Goal: Check status: Check status

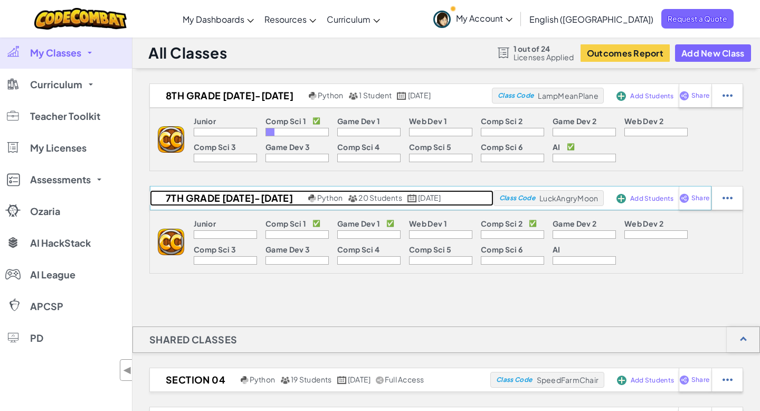
click at [222, 199] on h2 "7th Grade [DATE]-[DATE]" at bounding box center [228, 198] width 156 height 16
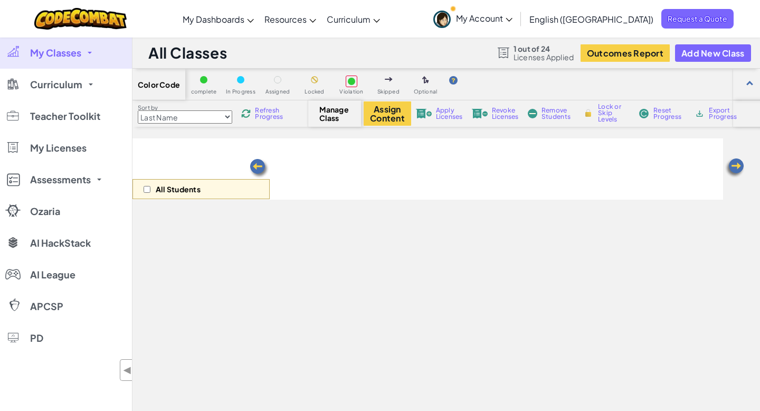
select select "5632661322961295f9428638"
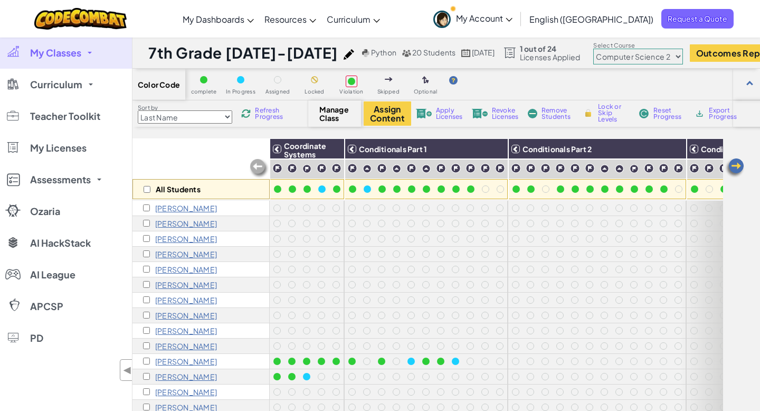
scroll to position [1, 0]
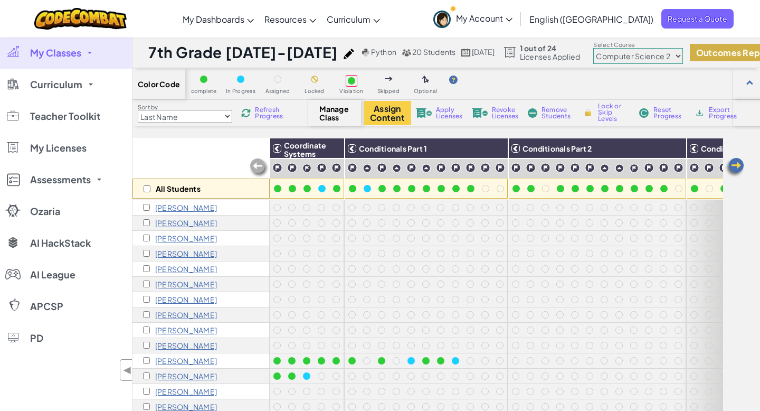
click at [723, 50] on button "Outcomes Report" at bounding box center [734, 52] width 89 height 17
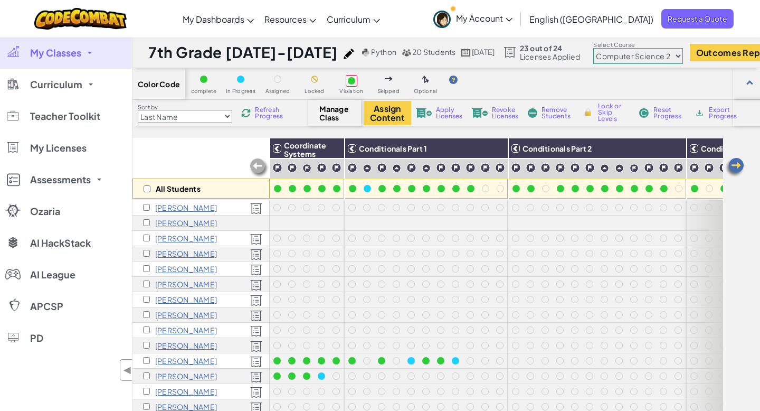
scroll to position [1, 12]
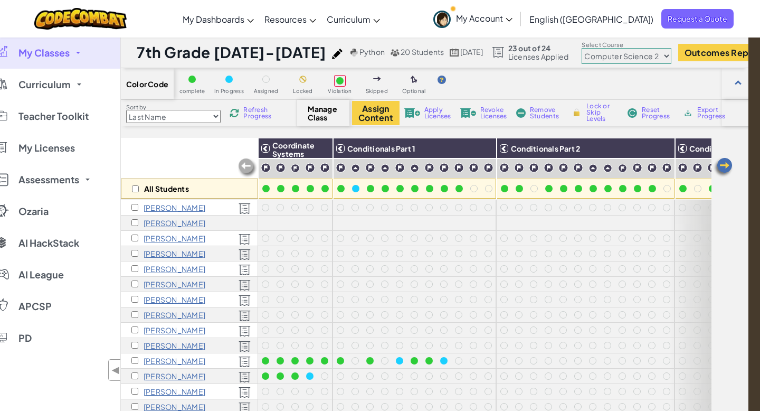
click at [660, 56] on select "Junior Introduction to Computer Science Game Development 1 Web Development 1 Co…" at bounding box center [627, 56] width 90 height 16
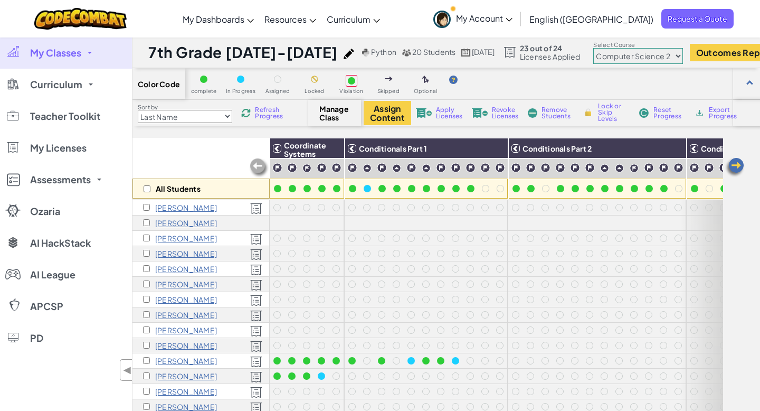
scroll to position [1, 0]
select select "560f1a9f22961295f9427742"
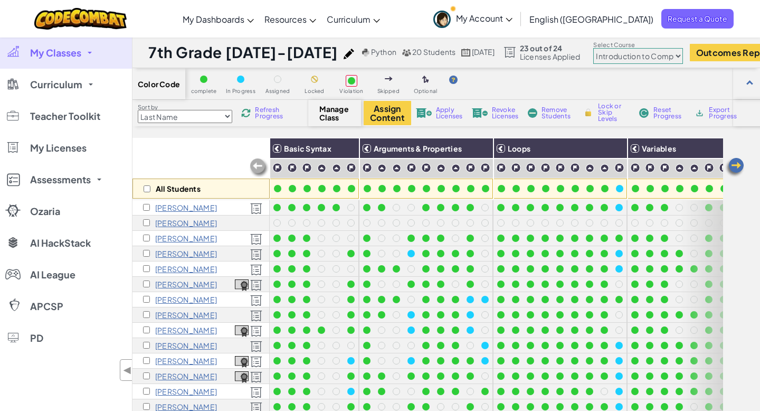
scroll to position [0, 0]
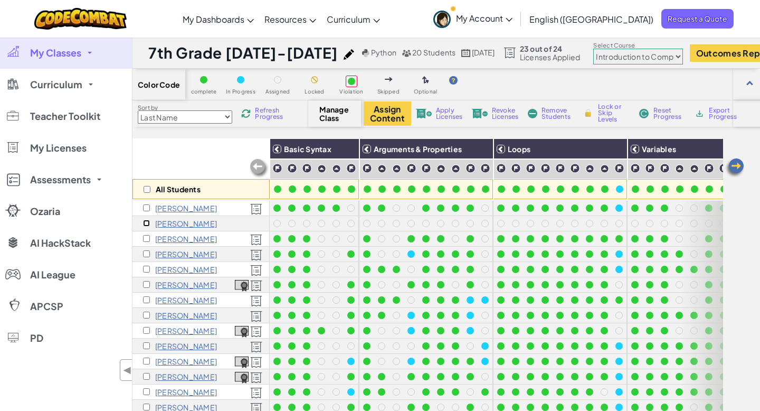
click at [145, 223] on input "checkbox" at bounding box center [146, 223] width 7 height 7
checkbox input "true"
click at [549, 113] on span "Remove Students" at bounding box center [557, 113] width 32 height 13
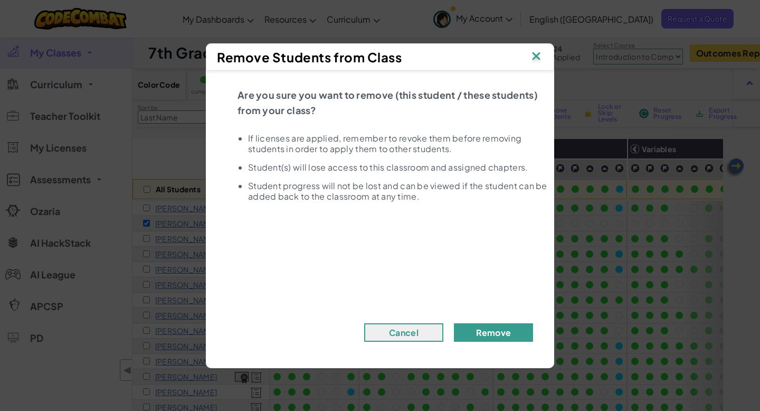
click at [502, 325] on button "Remove" at bounding box center [493, 332] width 79 height 18
click at [480, 336] on button "Remove" at bounding box center [493, 332] width 79 height 18
click at [532, 62] on img at bounding box center [536, 57] width 14 height 16
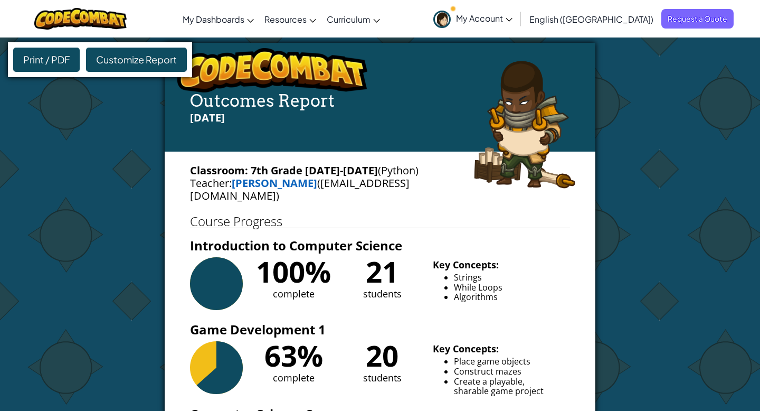
click at [147, 58] on span "Customize Report" at bounding box center [136, 59] width 81 height 12
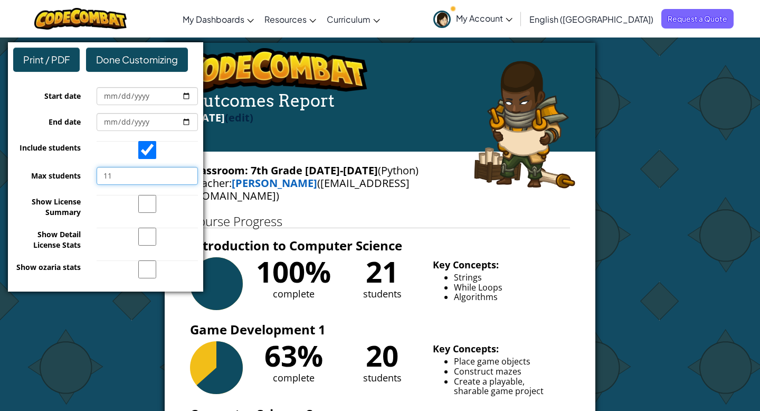
click at [189, 173] on input "11" at bounding box center [147, 176] width 101 height 18
click at [189, 173] on input "12" at bounding box center [147, 176] width 101 height 18
click at [189, 173] on input "13" at bounding box center [147, 176] width 101 height 18
click at [189, 173] on input "14" at bounding box center [147, 176] width 101 height 18
click at [189, 173] on input "15" at bounding box center [147, 176] width 101 height 18
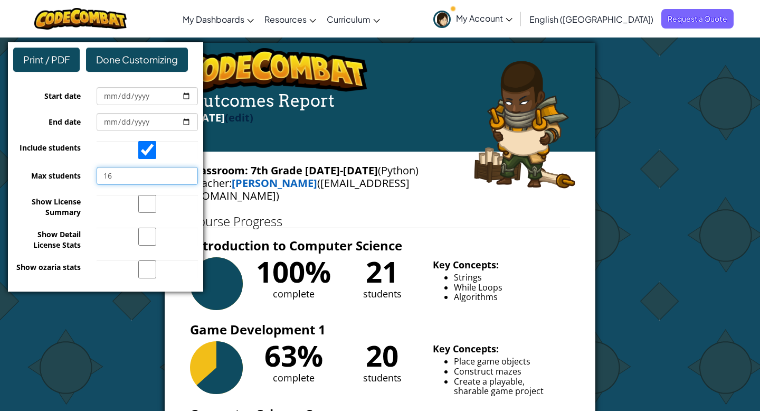
click at [189, 173] on input "16" at bounding box center [147, 176] width 101 height 18
click at [189, 173] on input "17" at bounding box center [147, 176] width 101 height 18
click at [189, 173] on input "18" at bounding box center [147, 176] width 101 height 18
click at [189, 173] on input "19" at bounding box center [147, 176] width 101 height 18
click at [189, 173] on input "20" at bounding box center [147, 176] width 101 height 18
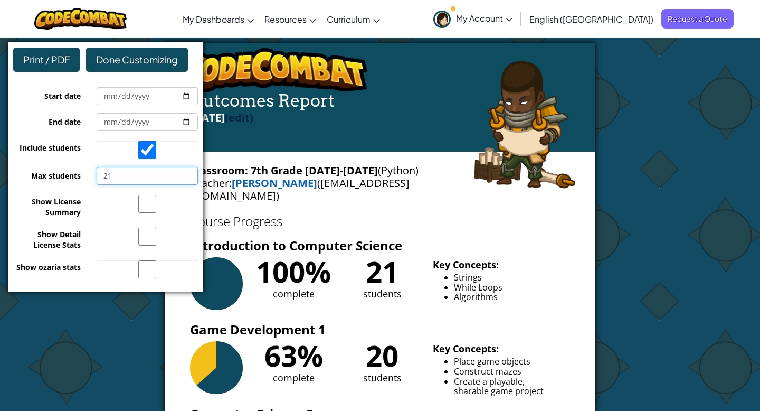
click at [189, 173] on input "21" at bounding box center [147, 176] width 101 height 18
click at [189, 173] on input "22" at bounding box center [147, 176] width 101 height 18
click at [189, 173] on input "23" at bounding box center [147, 176] width 101 height 18
click at [189, 173] on input "24" at bounding box center [147, 176] width 101 height 18
click at [189, 173] on input "25" at bounding box center [147, 176] width 101 height 18
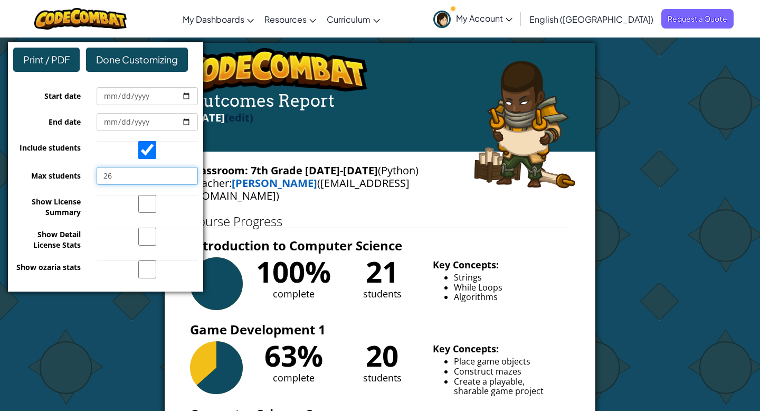
type input "26"
click at [189, 173] on input "26" at bounding box center [147, 176] width 101 height 18
click at [142, 68] on div "Done Customizing" at bounding box center [137, 59] width 102 height 24
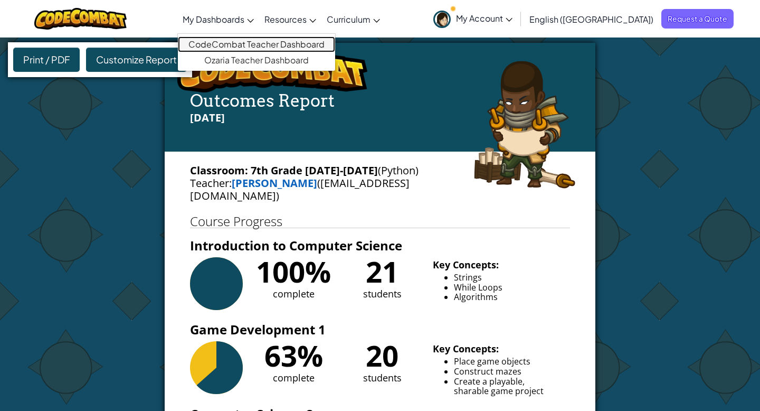
click at [284, 44] on link "CodeCombat Teacher Dashboard" at bounding box center [256, 44] width 157 height 16
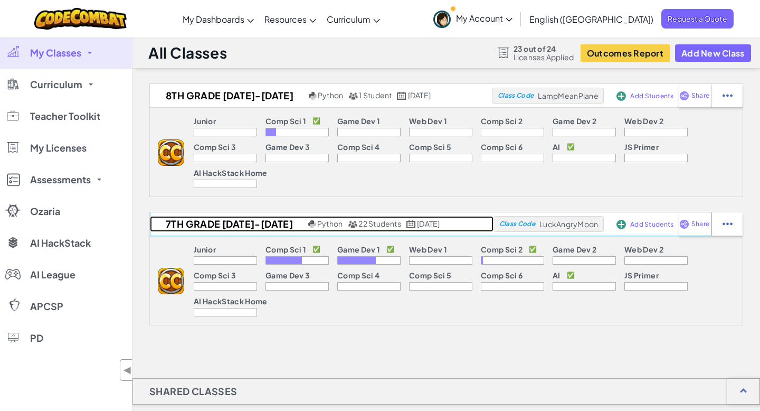
click at [225, 226] on h2 "7th Grade [DATE]-[DATE]" at bounding box center [228, 224] width 156 height 16
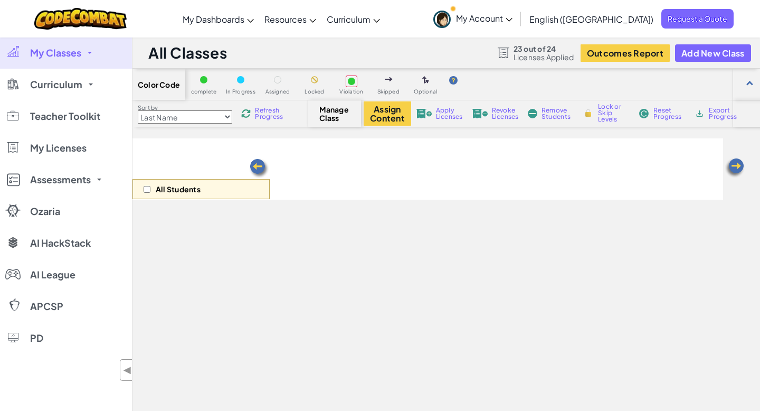
select select "560f1a9f22961295f9427742"
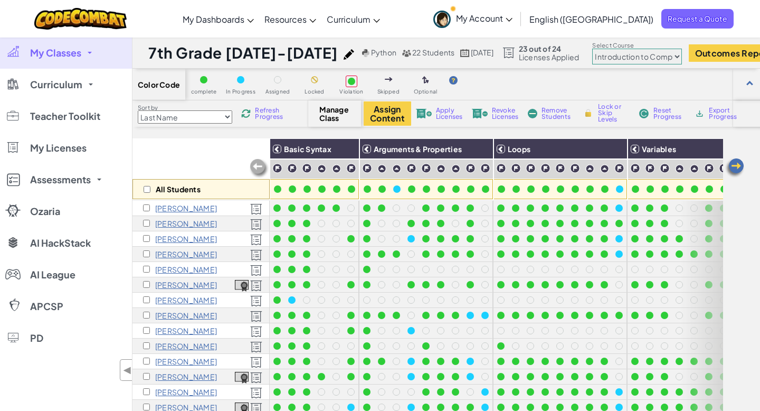
click at [736, 168] on img at bounding box center [734, 167] width 21 height 21
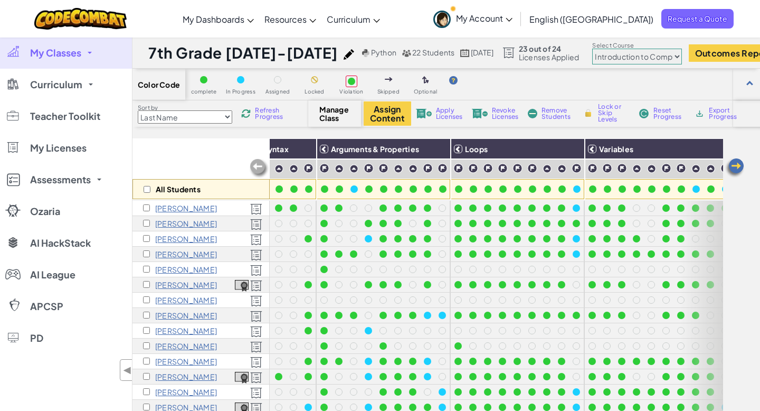
scroll to position [0, 112]
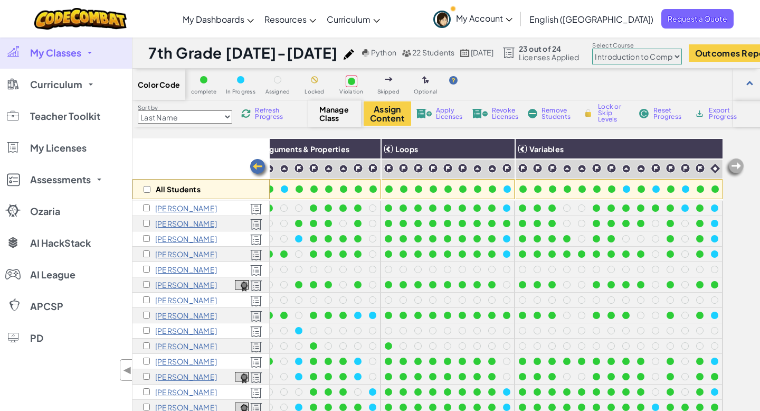
click at [736, 168] on img at bounding box center [734, 167] width 21 height 21
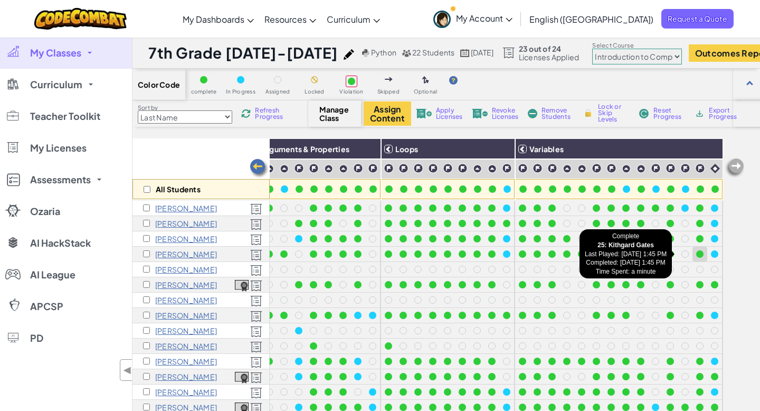
scroll to position [1, 0]
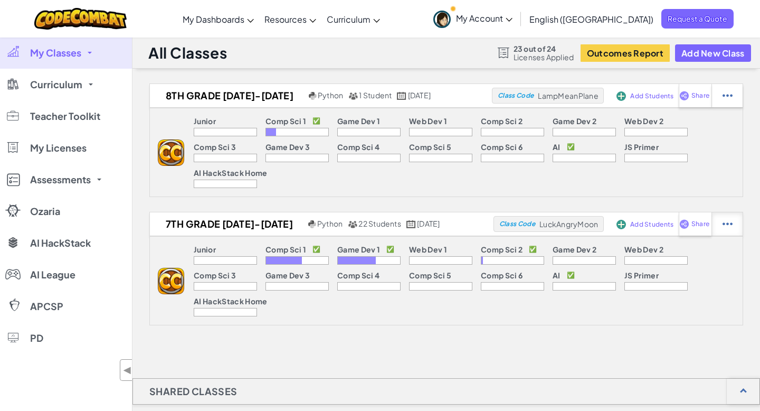
click at [729, 100] on img at bounding box center [727, 95] width 10 height 9
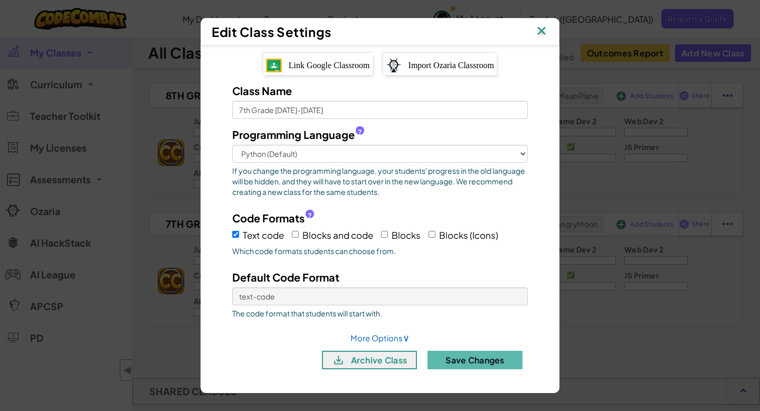
click at [539, 32] on img at bounding box center [542, 32] width 14 height 16
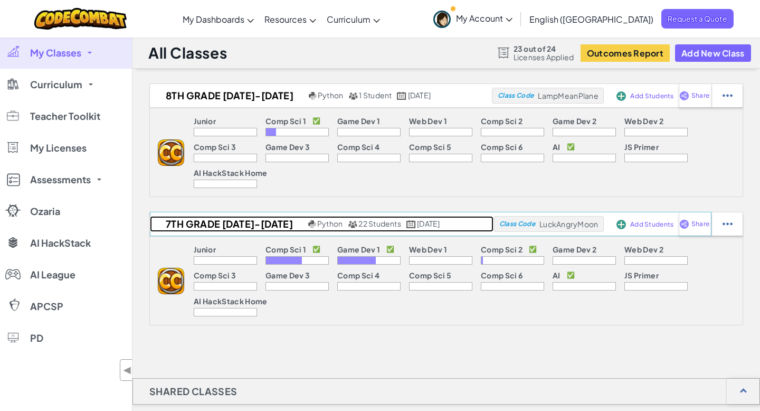
click at [228, 225] on h2 "7th Grade [DATE]-[DATE]" at bounding box center [228, 224] width 156 height 16
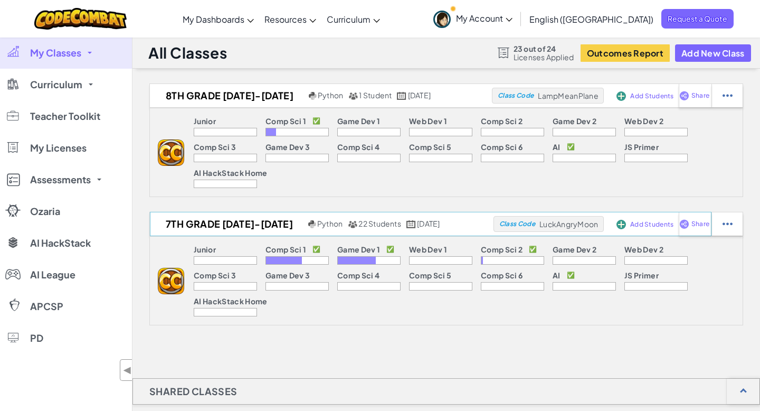
select select "560f1a9f22961295f9427742"
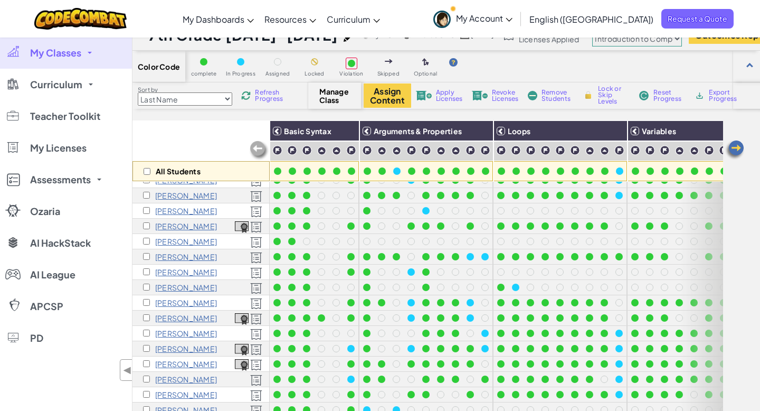
scroll to position [17, 0]
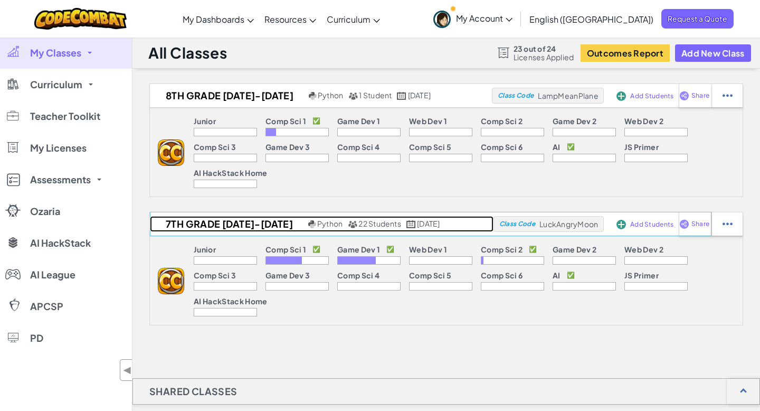
click at [227, 222] on h2 "7th Grade [DATE]-[DATE]" at bounding box center [228, 224] width 156 height 16
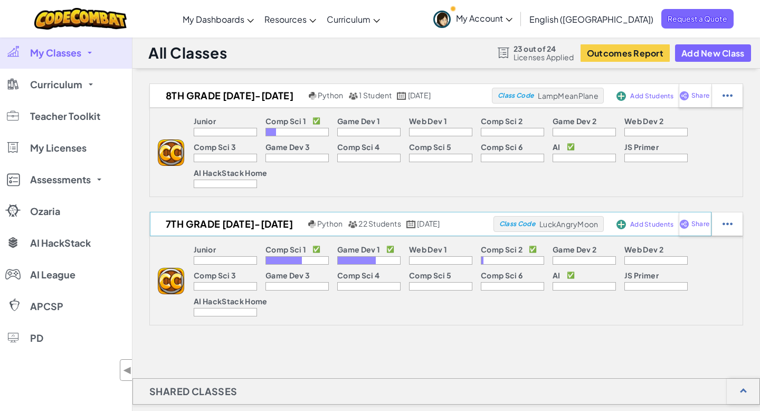
select select "560f1a9f22961295f9427742"
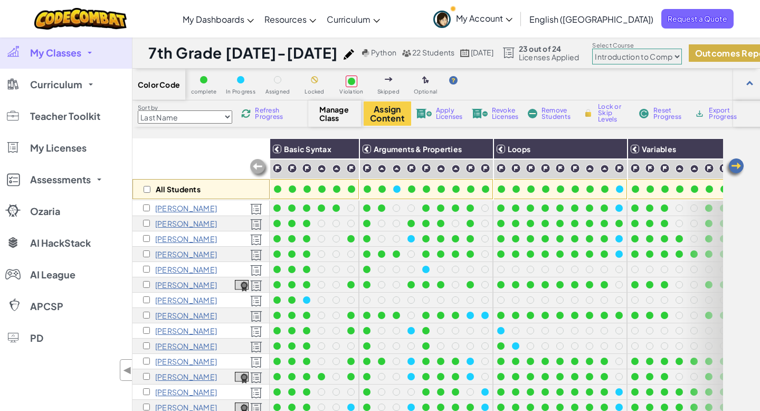
click at [704, 52] on button "Outcomes Report" at bounding box center [733, 52] width 89 height 17
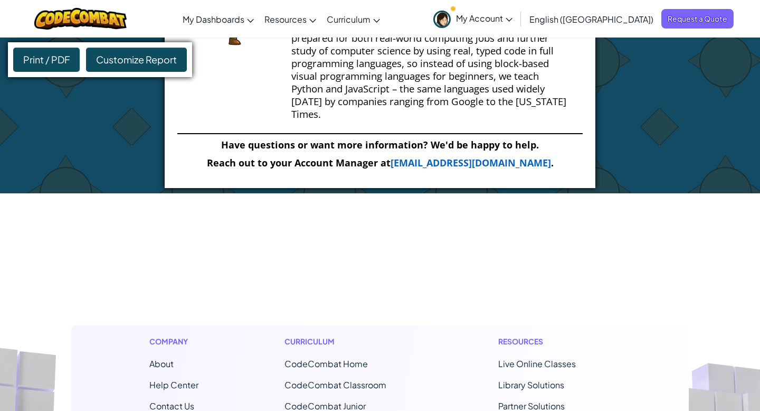
scroll to position [4531, 0]
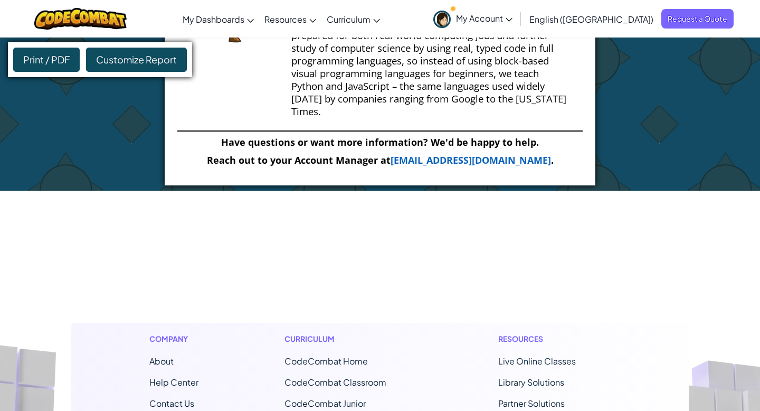
click at [147, 61] on span "Customize Report" at bounding box center [136, 59] width 81 height 12
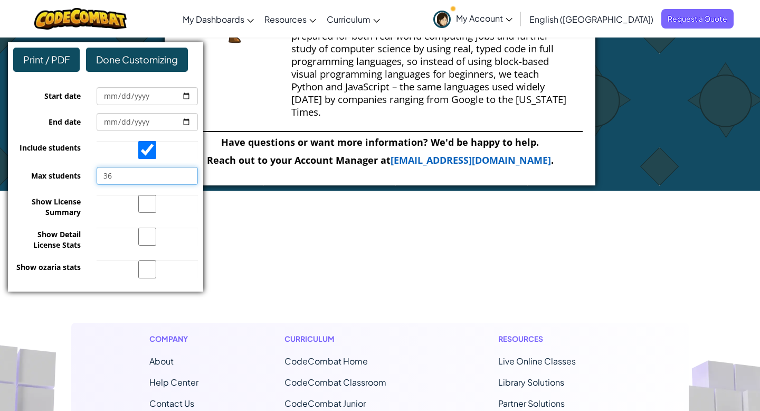
type input "36"
click at [188, 172] on input "36" at bounding box center [147, 176] width 101 height 18
click at [126, 61] on span "Done Customizing" at bounding box center [137, 59] width 82 height 12
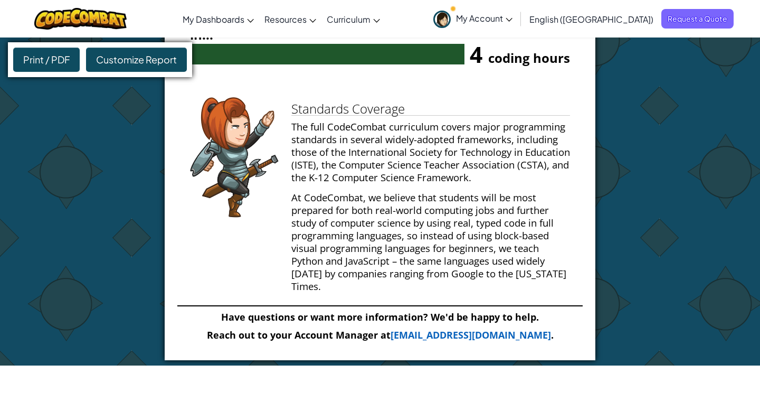
scroll to position [7714, 0]
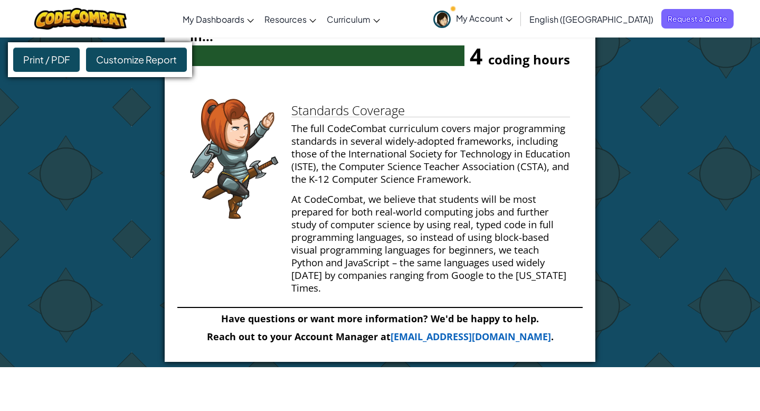
click at [115, 63] on span "Customize Report" at bounding box center [136, 59] width 81 height 12
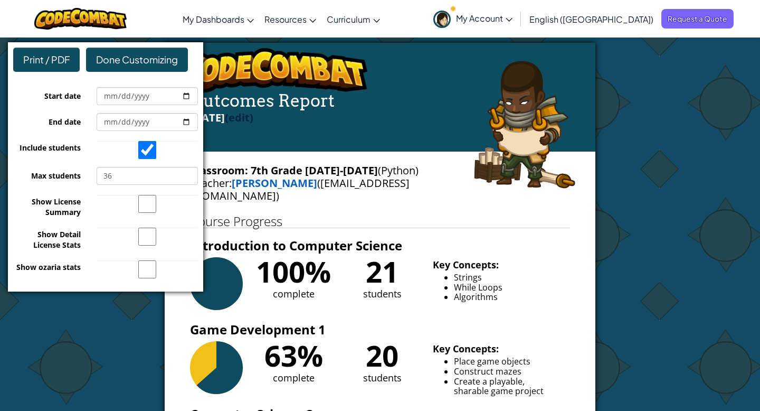
click at [470, 136] on div "Outcomes Report Aug 12, 2025 (edit)" at bounding box center [380, 97] width 431 height 109
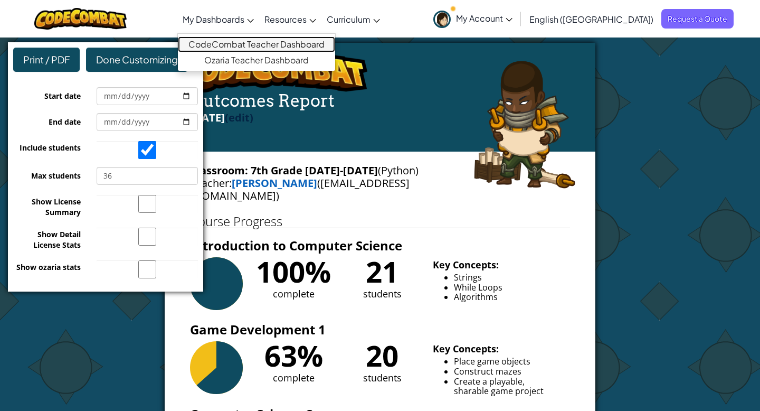
click at [279, 49] on link "CodeCombat Teacher Dashboard" at bounding box center [256, 44] width 157 height 16
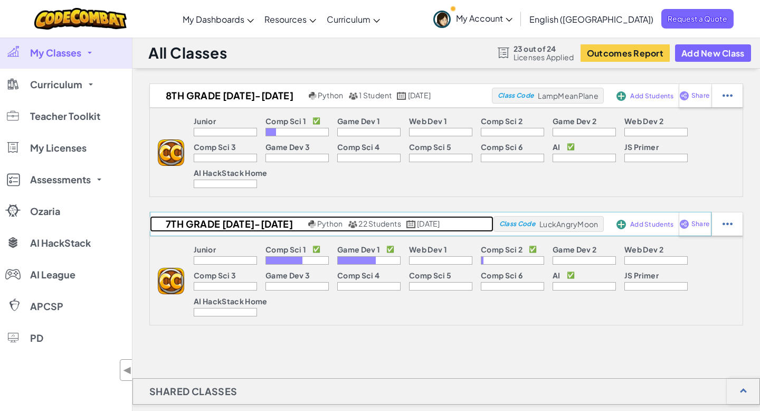
click at [210, 224] on h2 "7th Grade [DATE]-[DATE]" at bounding box center [228, 224] width 156 height 16
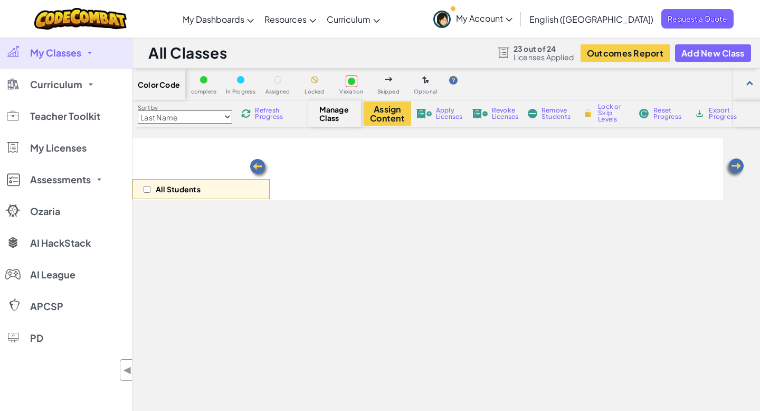
select select "560f1a9f22961295f9427742"
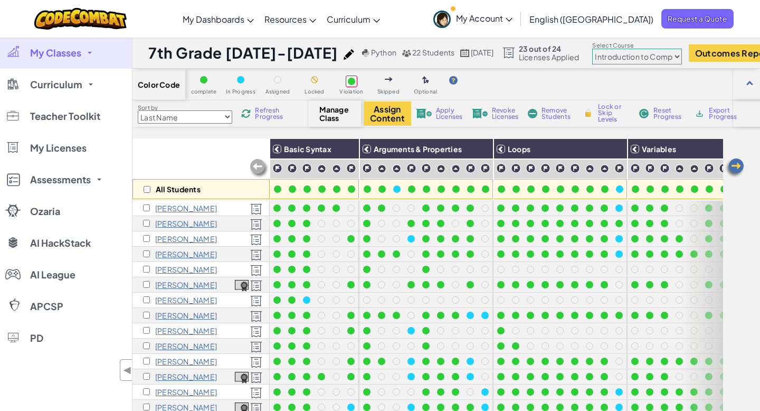
click at [177, 265] on p "Sherlyn Guzman Ruiz" at bounding box center [186, 269] width 62 height 8
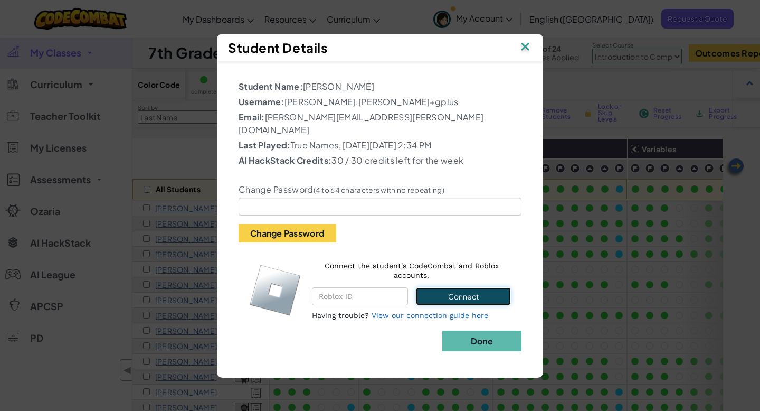
click at [462, 290] on button "Connect" at bounding box center [463, 296] width 95 height 18
click at [445, 287] on button "Connect" at bounding box center [463, 296] width 95 height 18
click at [524, 53] on img at bounding box center [525, 48] width 14 height 16
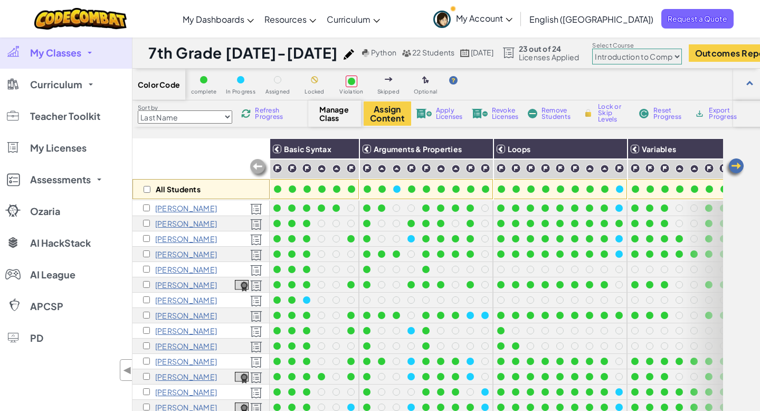
click at [191, 348] on p "Connor Keller" at bounding box center [186, 345] width 62 height 8
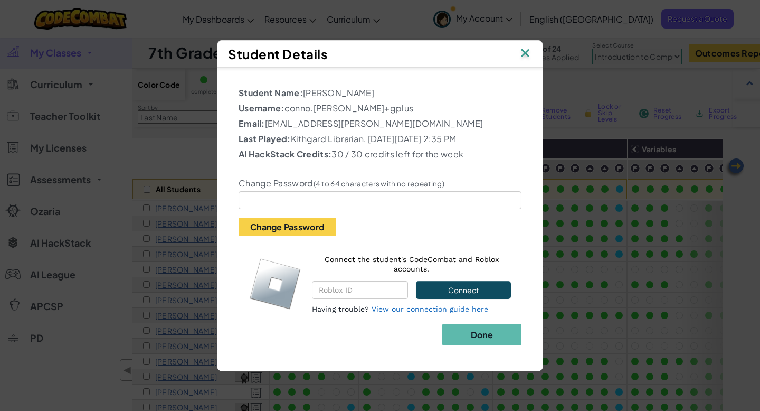
click at [522, 51] on img at bounding box center [525, 54] width 14 height 16
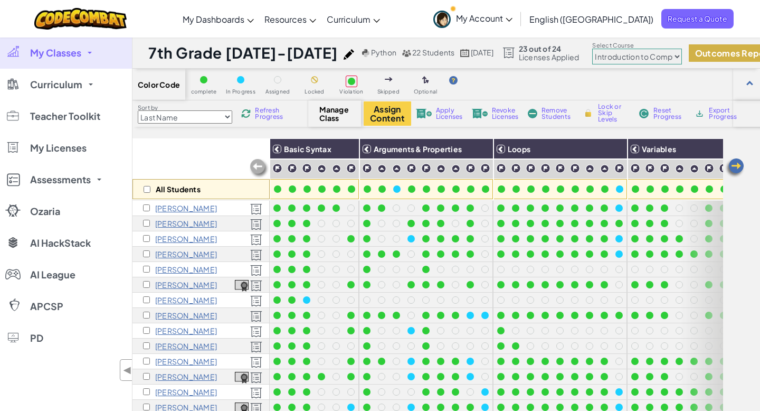
click at [709, 51] on button "Outcomes Report" at bounding box center [733, 52] width 89 height 17
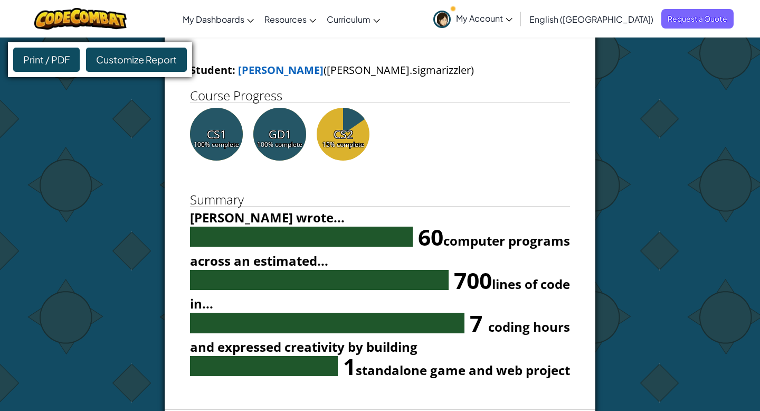
scroll to position [1509, 0]
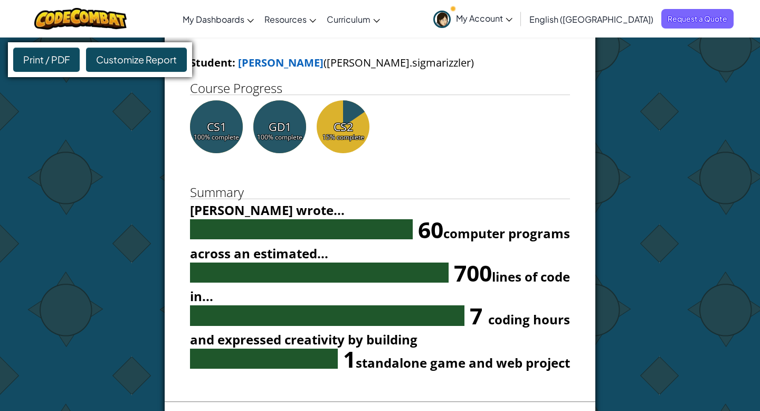
click at [137, 59] on span "Customize Report" at bounding box center [136, 59] width 81 height 12
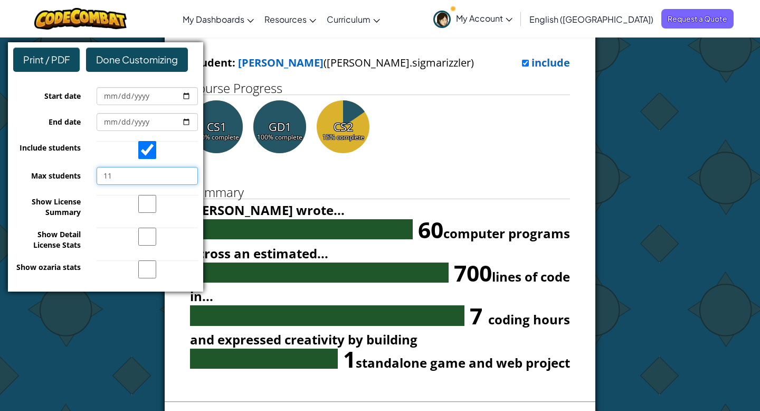
click at [188, 173] on input "11" at bounding box center [147, 176] width 101 height 18
click at [188, 173] on input "12" at bounding box center [147, 176] width 101 height 18
click at [188, 173] on input "13" at bounding box center [147, 176] width 101 height 18
click at [188, 173] on input "14" at bounding box center [147, 176] width 101 height 18
type input "36"
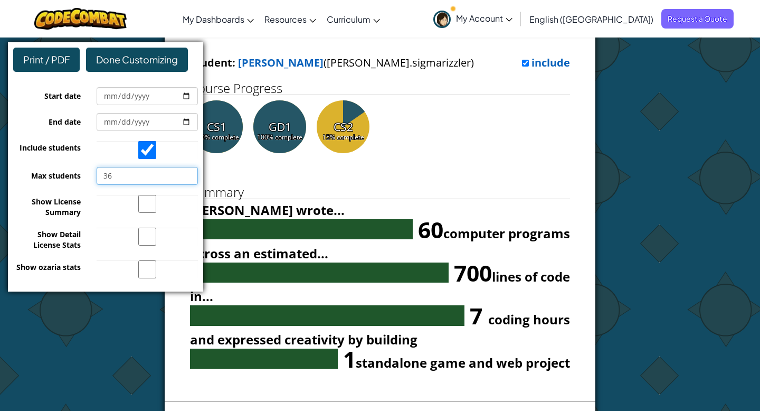
click at [188, 173] on input "36" at bounding box center [147, 176] width 101 height 18
click at [129, 61] on span "Done Customizing" at bounding box center [137, 59] width 82 height 12
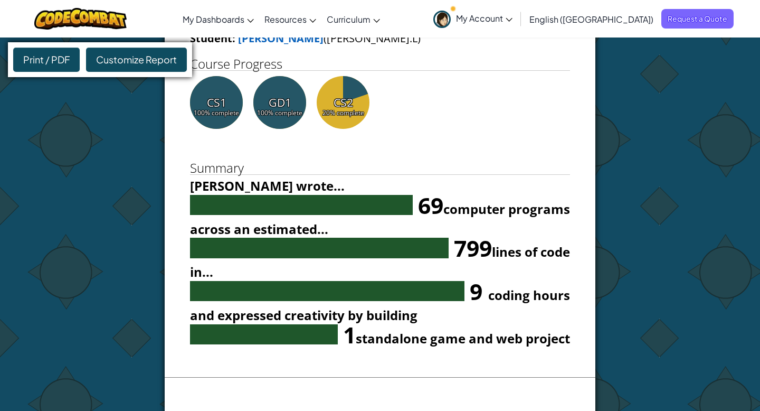
scroll to position [1123, 0]
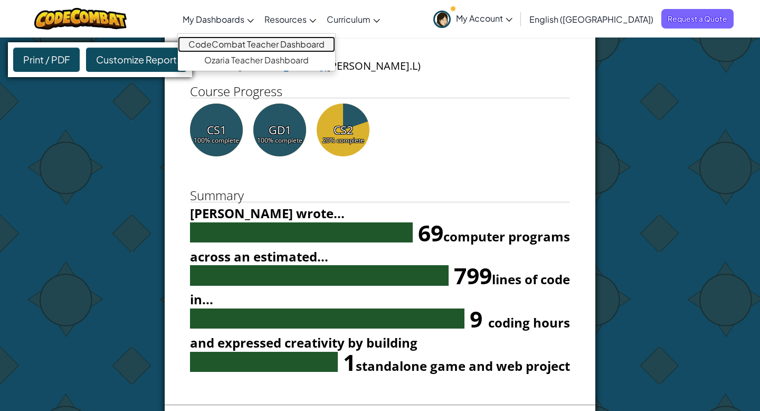
click at [277, 50] on link "CodeCombat Teacher Dashboard" at bounding box center [256, 44] width 157 height 16
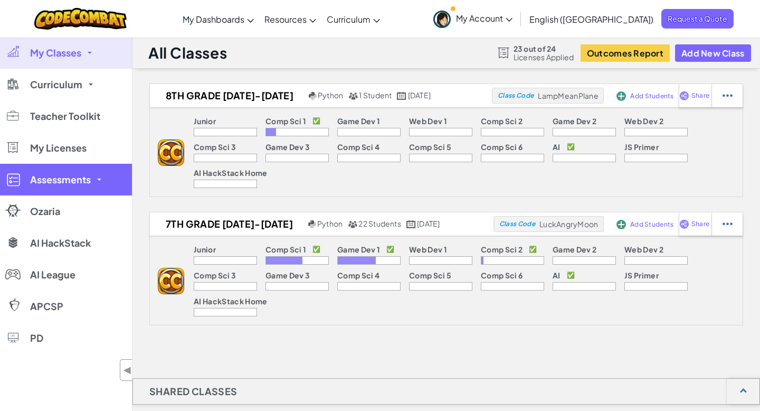
click at [98, 174] on link "Assessments" at bounding box center [66, 180] width 132 height 32
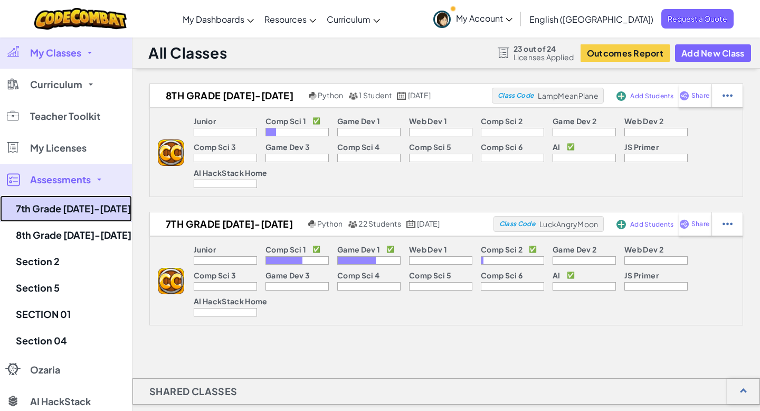
click at [82, 205] on link "7th Grade [DATE]-[DATE]" at bounding box center [66, 208] width 132 height 26
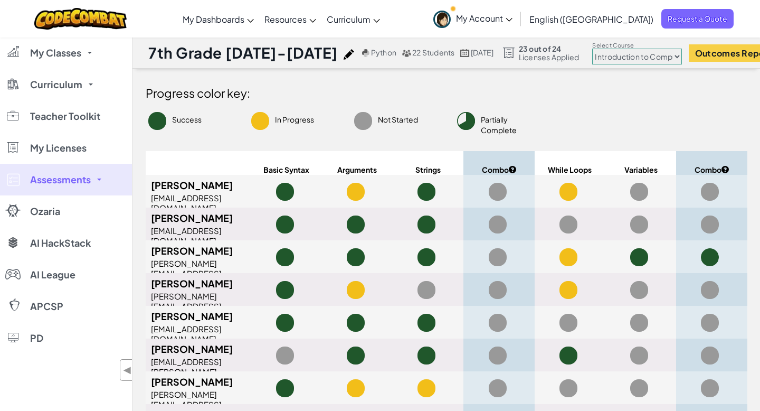
click at [108, 179] on link "Assessments" at bounding box center [66, 180] width 132 height 32
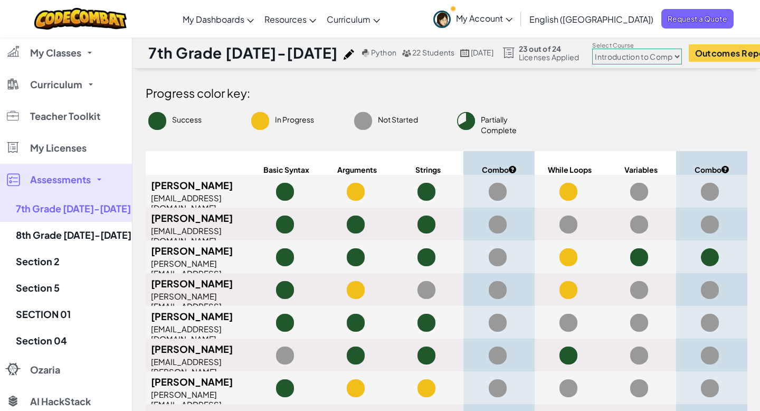
click at [108, 179] on link "Assessments" at bounding box center [66, 180] width 132 height 32
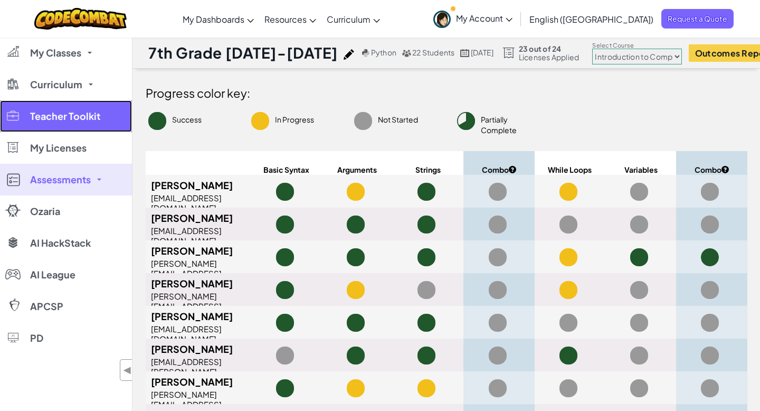
click at [84, 111] on span "Teacher Toolkit" at bounding box center [65, 115] width 70 height 9
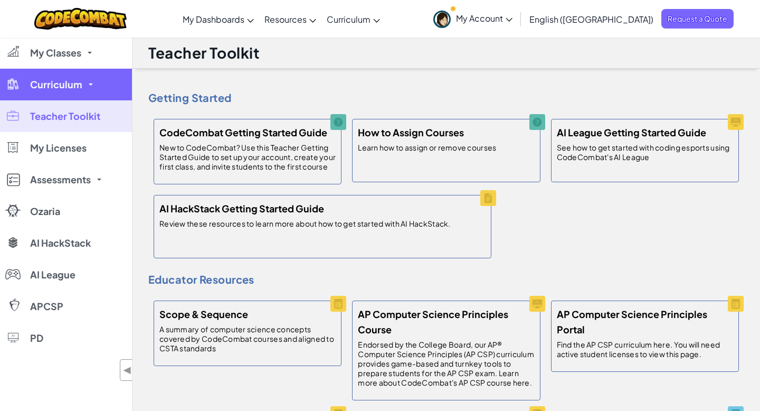
click at [89, 81] on link "Curriculum" at bounding box center [66, 85] width 132 height 32
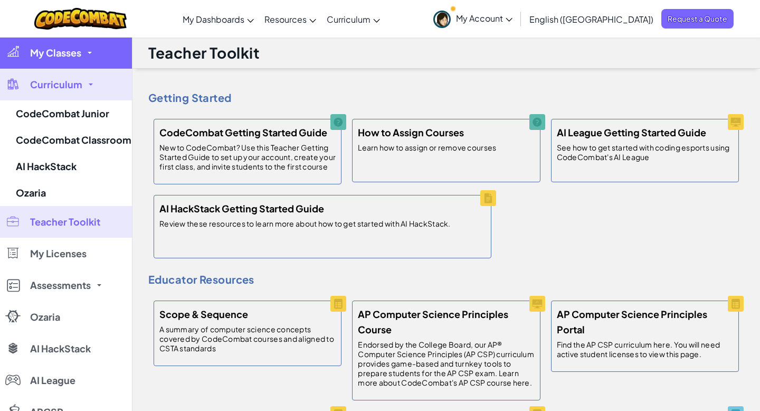
click at [93, 50] on link "My Classes" at bounding box center [66, 53] width 132 height 32
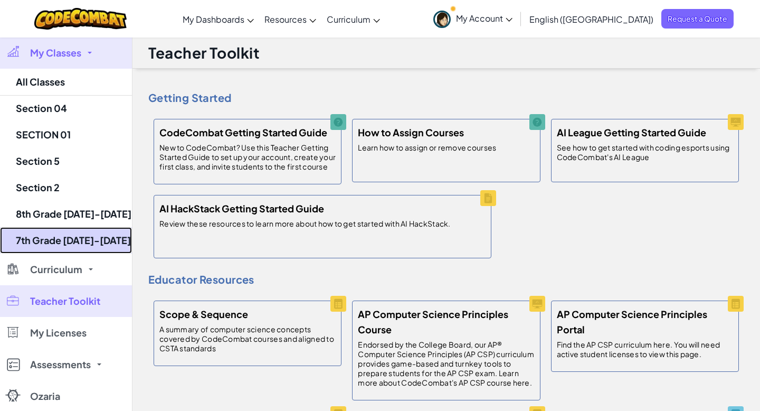
click at [90, 239] on link "7th Grade [DATE]-[DATE]" at bounding box center [66, 240] width 132 height 26
select select "560f1a9f22961295f9427742"
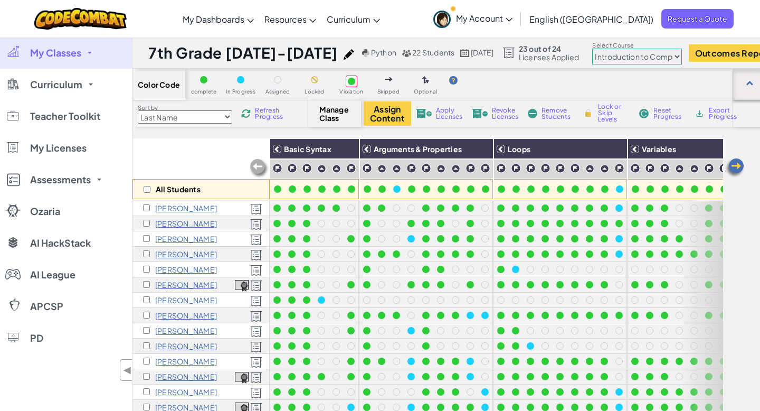
click at [746, 85] on div at bounding box center [749, 84] width 33 height 31
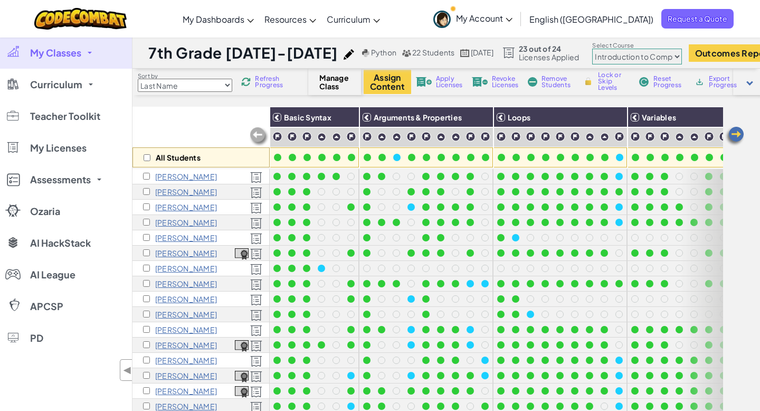
click at [746, 85] on div at bounding box center [749, 82] width 33 height 26
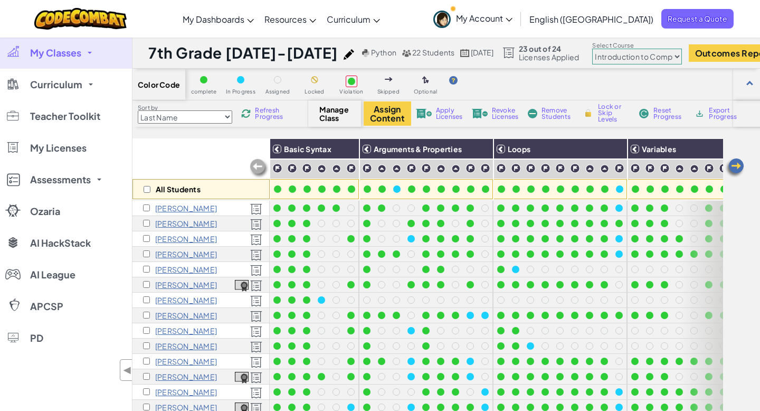
click at [186, 207] on p "[PERSON_NAME]" at bounding box center [186, 208] width 62 height 8
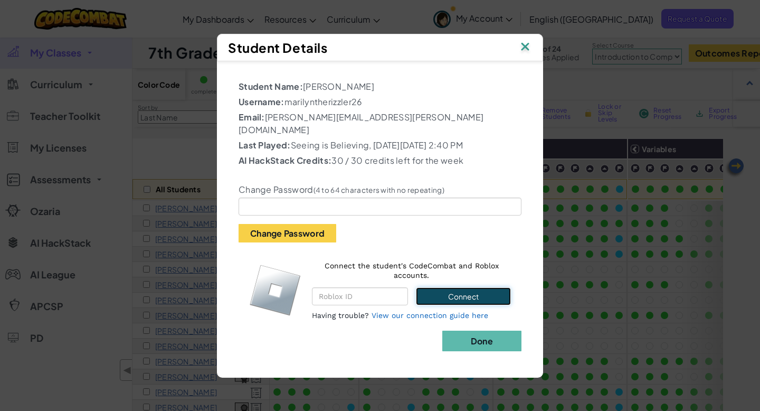
click at [475, 298] on button "Connect" at bounding box center [463, 296] width 95 height 18
click at [524, 50] on img at bounding box center [525, 48] width 14 height 16
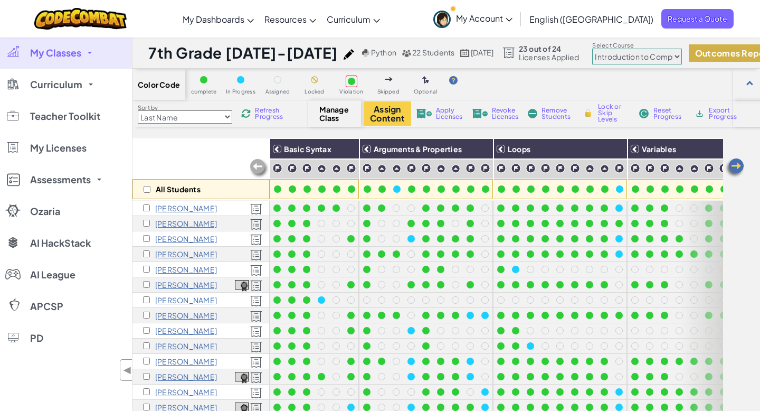
click at [716, 54] on button "Outcomes Report" at bounding box center [733, 52] width 89 height 17
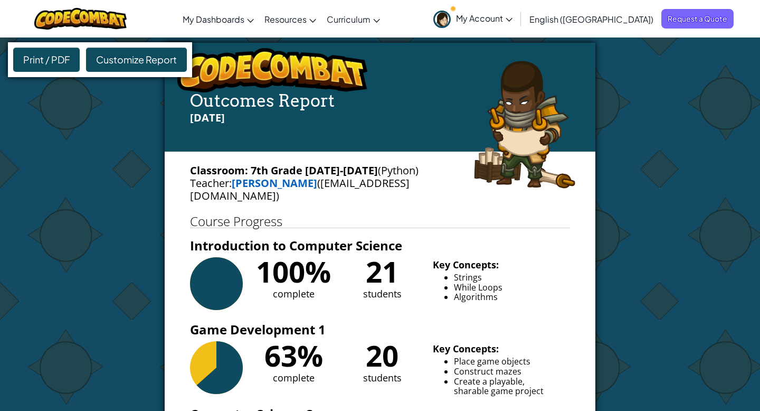
select select "560f1a9f22961295f9427742"
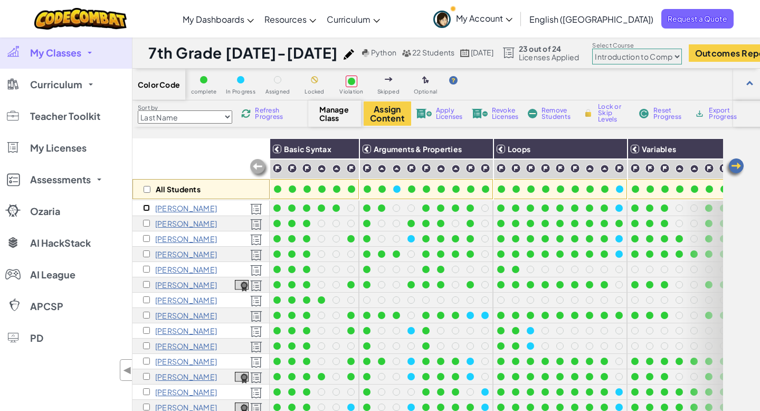
click at [147, 208] on input "checkbox" at bounding box center [146, 207] width 7 height 7
click at [147, 206] on input "checkbox" at bounding box center [146, 207] width 7 height 7
checkbox input "false"
click at [189, 223] on p "[PERSON_NAME]" at bounding box center [186, 223] width 62 height 8
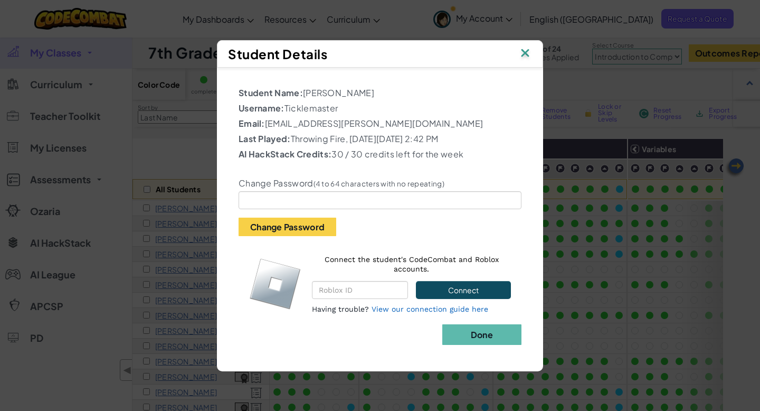
click at [528, 54] on img at bounding box center [525, 54] width 14 height 16
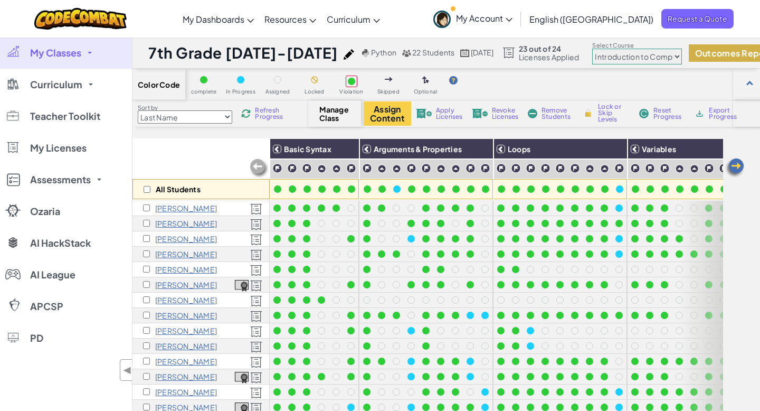
click at [709, 50] on button "Outcomes Report" at bounding box center [733, 52] width 89 height 17
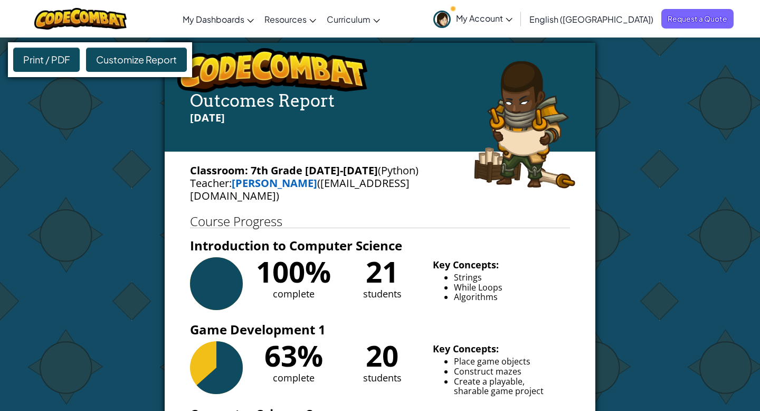
select select "560f1a9f22961295f9427742"
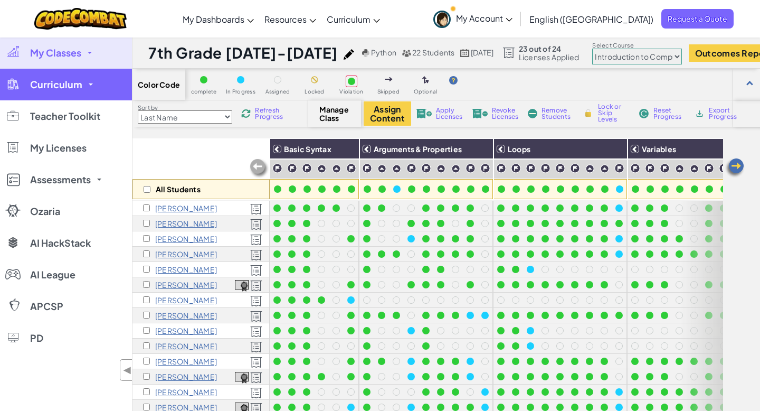
click at [87, 80] on link "Curriculum" at bounding box center [66, 85] width 132 height 32
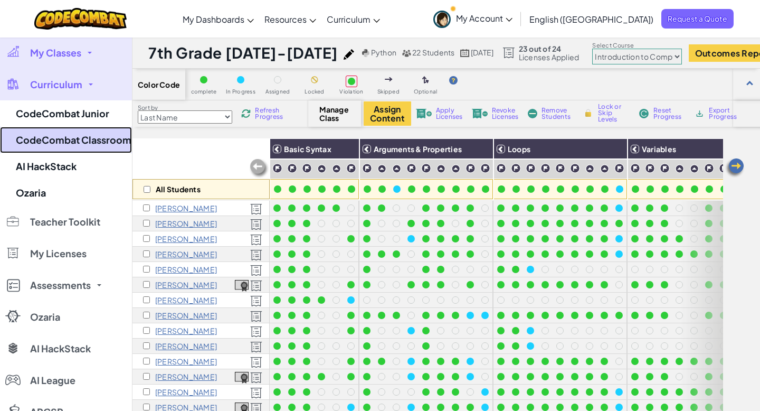
click at [94, 146] on link "CodeCombat Classroom" at bounding box center [66, 140] width 132 height 26
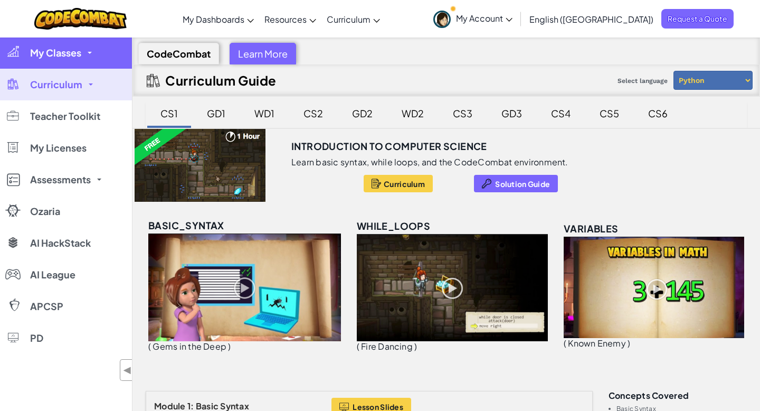
click at [86, 49] on link "My Classes" at bounding box center [66, 53] width 132 height 32
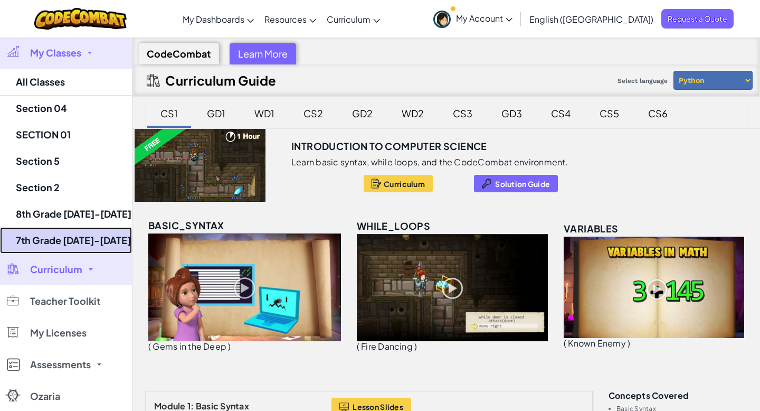
click at [77, 240] on link "7th Grade [DATE]-[DATE]" at bounding box center [66, 240] width 132 height 26
select select "560f1a9f22961295f9427742"
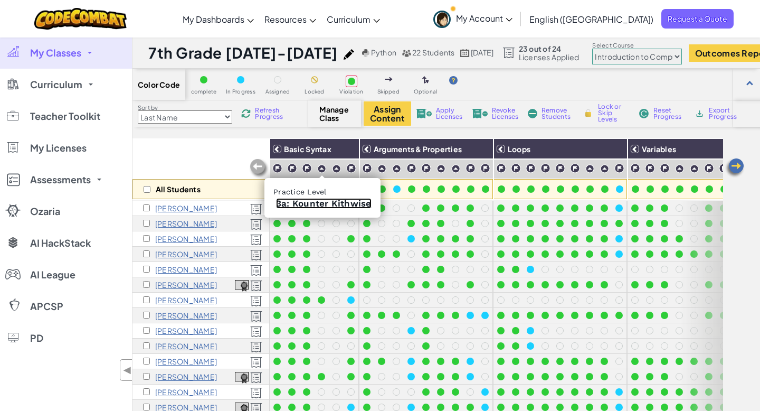
click at [319, 203] on link "3a: Kounter Kithwise" at bounding box center [324, 203] width 96 height 11
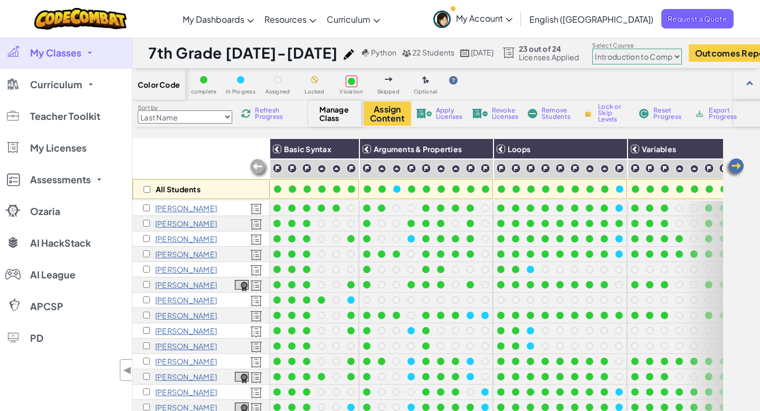
click at [231, 117] on select "Last Name first Name Progress (High to Low) Progress (Low to Hight)" at bounding box center [185, 116] width 94 height 13
select select "Progress (High to Low)"
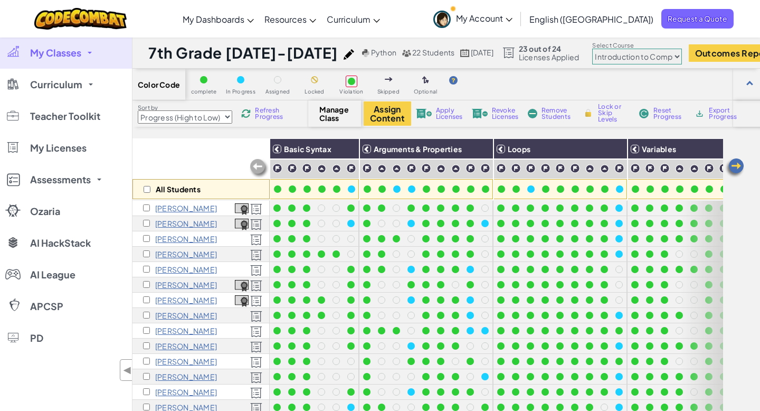
click at [671, 58] on select "Junior Introduction to Computer Science Game Development 1 Web Development 1 Co…" at bounding box center [637, 57] width 90 height 16
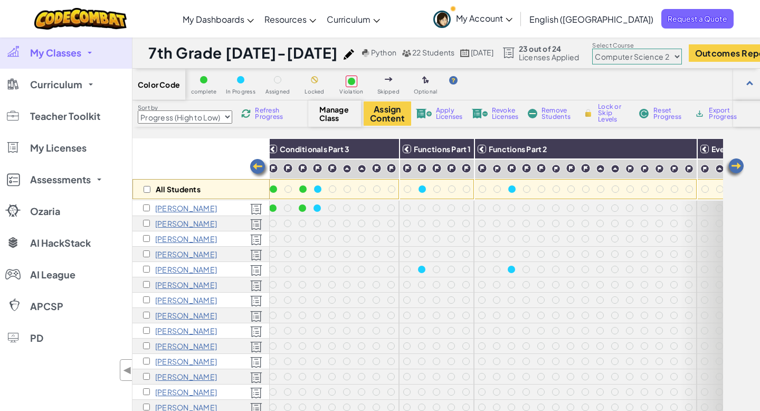
scroll to position [0, 393]
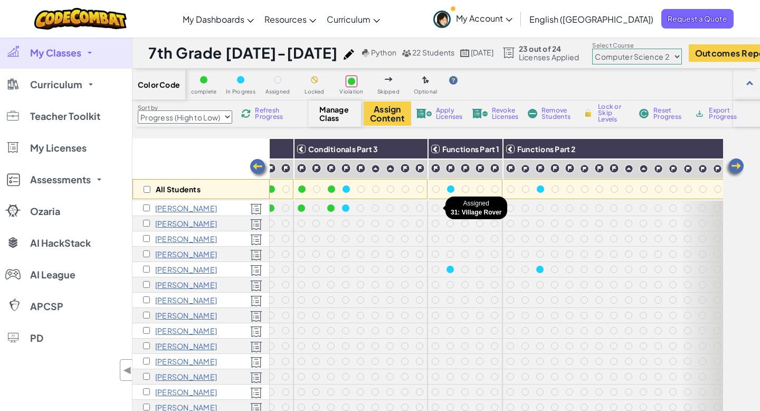
click at [435, 206] on div at bounding box center [435, 207] width 7 height 7
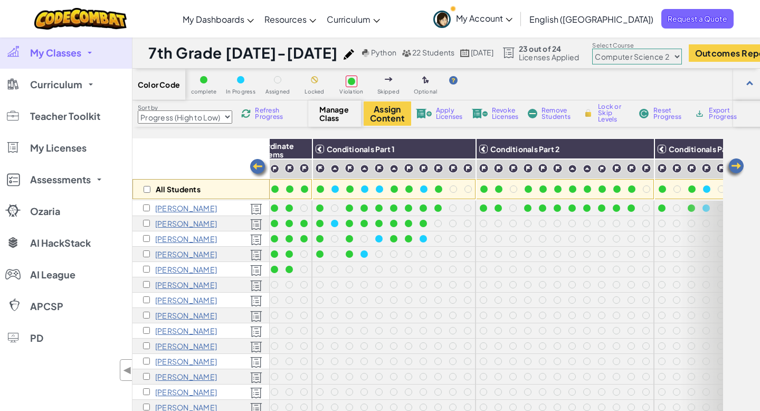
scroll to position [0, 0]
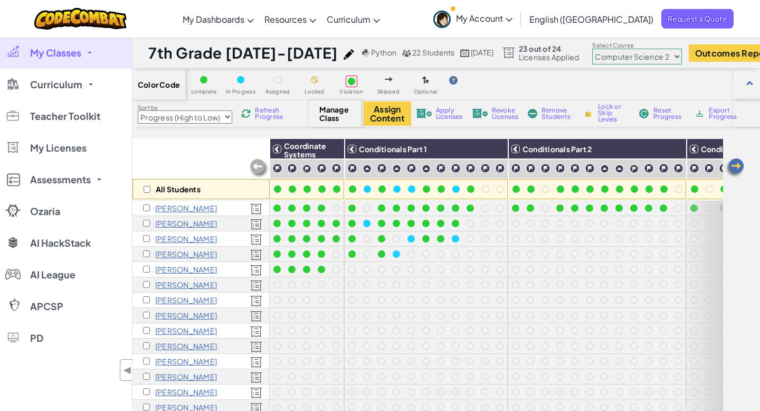
click at [179, 208] on p "[PERSON_NAME]" at bounding box center [186, 208] width 62 height 8
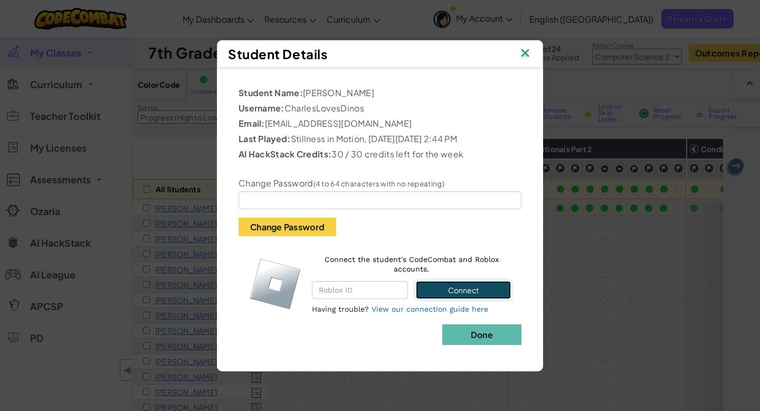
click at [452, 290] on button "Connect" at bounding box center [463, 290] width 95 height 18
click at [429, 310] on link "View our connection guide here" at bounding box center [430, 308] width 117 height 8
click at [527, 54] on img at bounding box center [525, 54] width 14 height 16
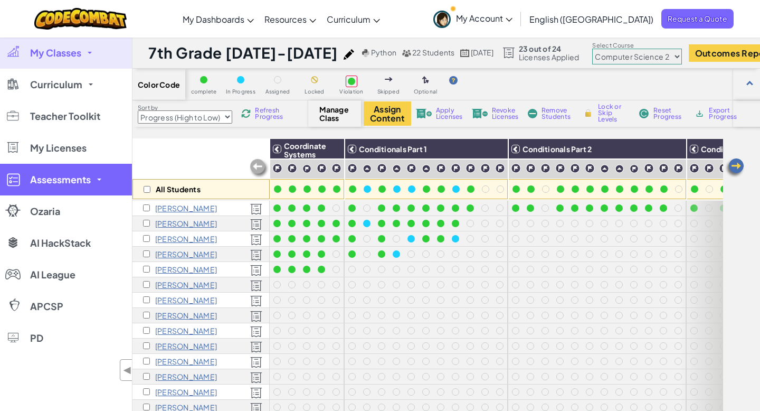
click at [104, 180] on link "Assessments" at bounding box center [66, 180] width 132 height 32
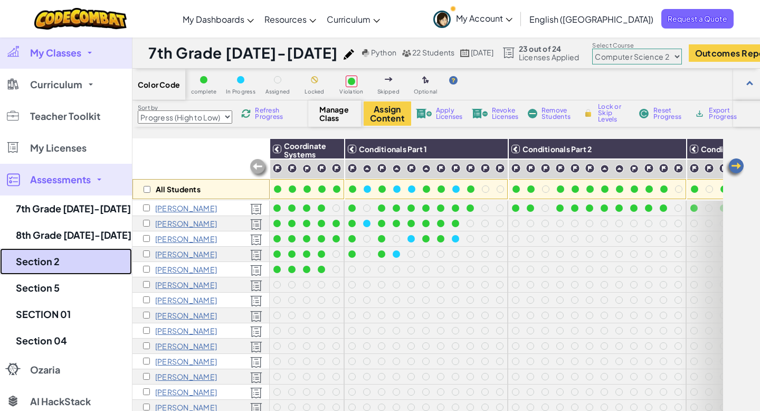
click at [55, 261] on link "Section 2" at bounding box center [66, 261] width 132 height 26
select select "560f1a9f22961295f9427742"
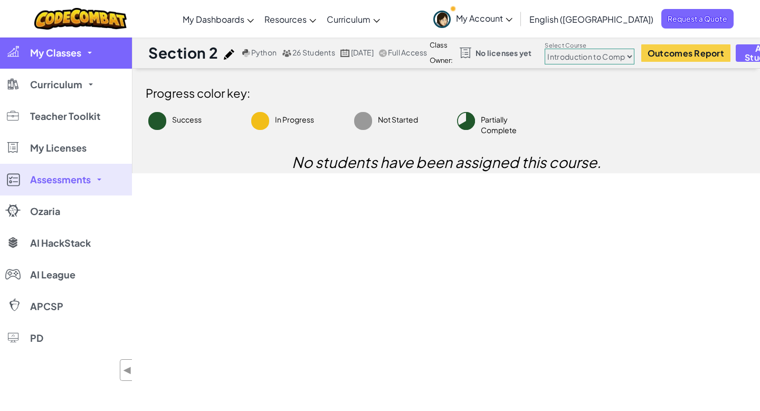
click at [88, 55] on link "My Classes" at bounding box center [66, 53] width 132 height 32
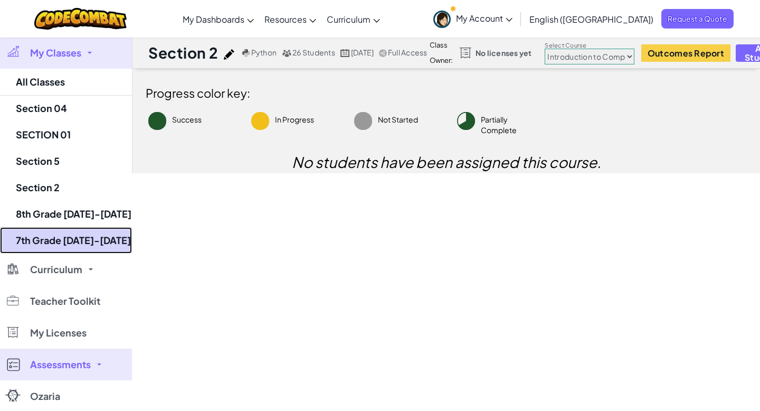
click at [80, 234] on link "7th Grade [DATE]-[DATE]" at bounding box center [66, 240] width 132 height 26
select select "5632661322961295f9428638"
select select "Progress (High to Low)"
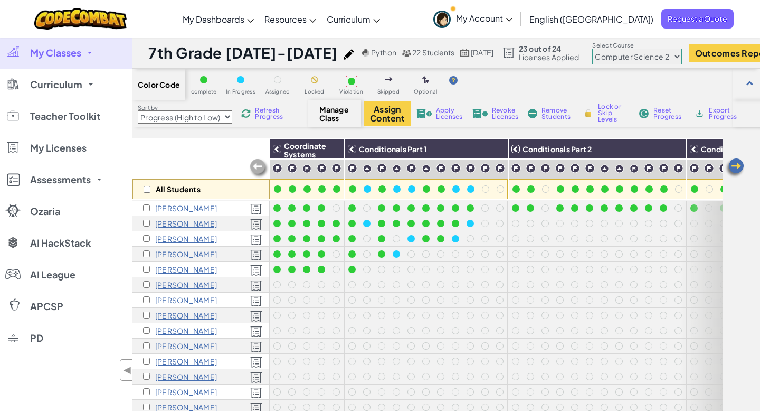
click at [270, 117] on span "Refresh Progress" at bounding box center [271, 113] width 33 height 13
click at [722, 57] on button "Outcomes Report" at bounding box center [733, 52] width 89 height 17
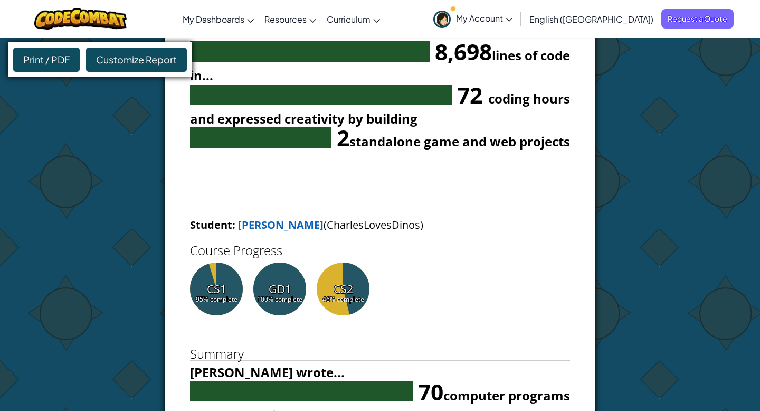
scroll to position [594, 0]
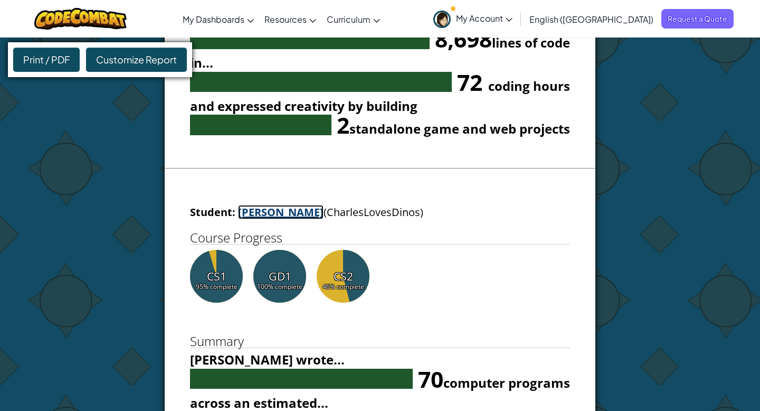
click at [280, 212] on b "[PERSON_NAME]" at bounding box center [280, 212] width 85 height 14
